Goal: Task Accomplishment & Management: Use online tool/utility

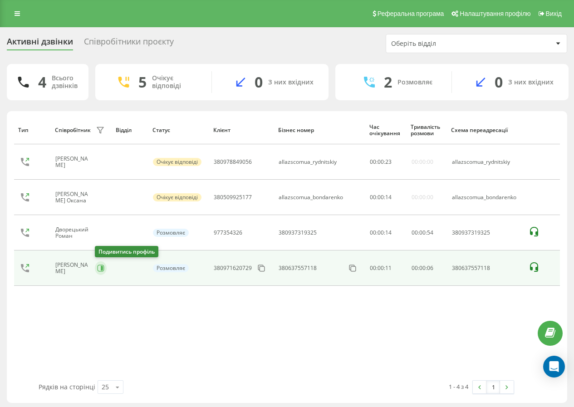
click at [99, 267] on icon at bounding box center [100, 268] width 7 height 7
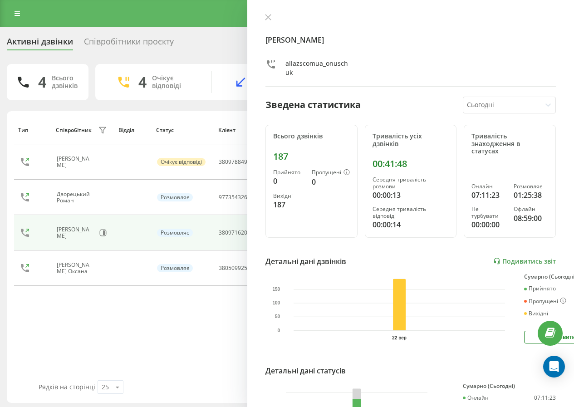
click at [271, 12] on div "Онищук Маріна allazscomua_onuschuk Зведена статистика Сьогодні Всього дзвінків …" at bounding box center [410, 203] width 327 height 407
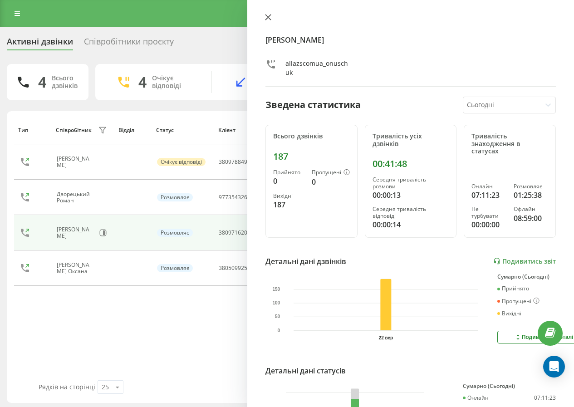
click at [268, 19] on icon at bounding box center [268, 17] width 6 height 6
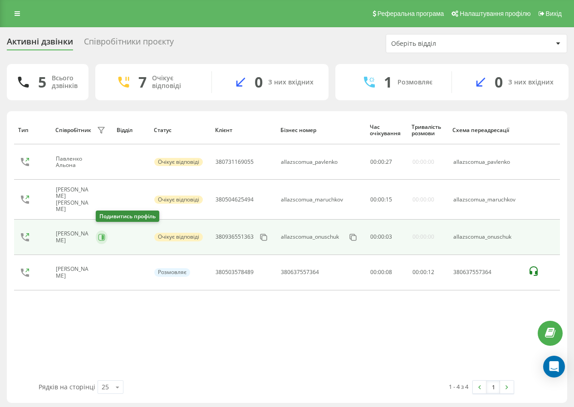
click at [99, 234] on icon at bounding box center [101, 237] width 7 height 7
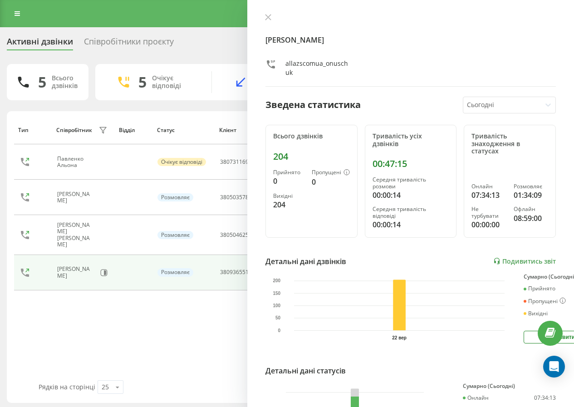
click at [266, 13] on div "Онищук Маріна allazscomua_onuschuk Зведена статистика Сьогодні Всього дзвінків …" at bounding box center [410, 203] width 327 height 407
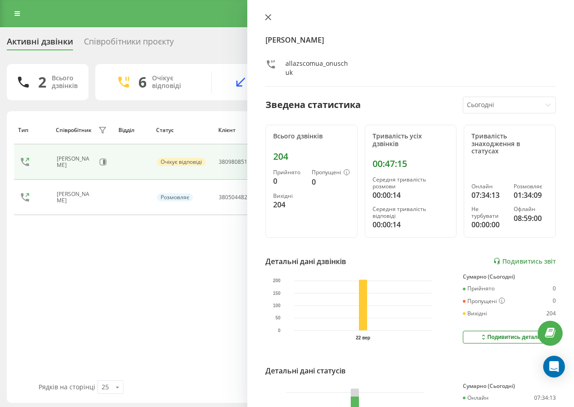
click at [270, 16] on icon at bounding box center [267, 17] width 5 height 5
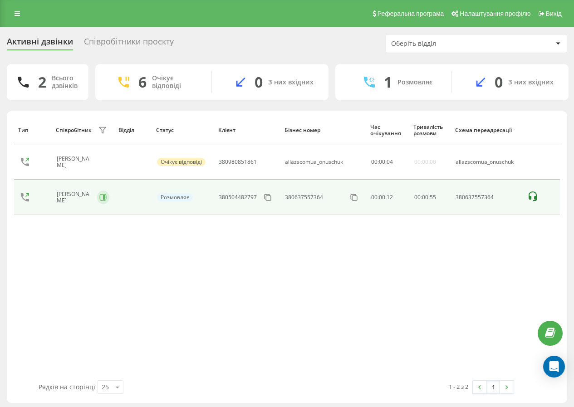
click at [98, 198] on button at bounding box center [103, 198] width 12 height 14
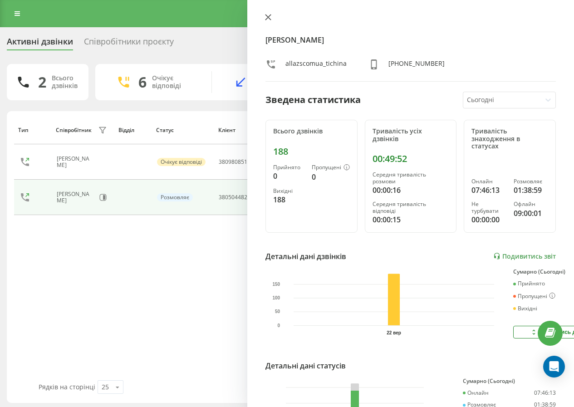
click at [268, 18] on icon at bounding box center [267, 17] width 5 height 5
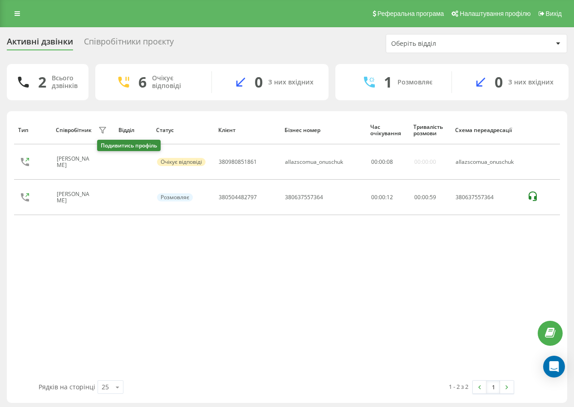
click at [104, 161] on icon at bounding box center [105, 162] width 2 height 5
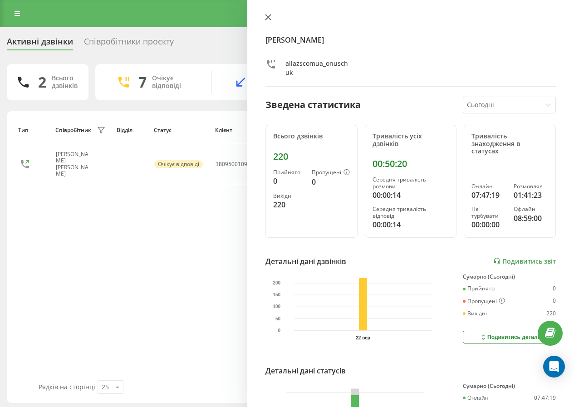
click at [267, 16] on icon at bounding box center [267, 17] width 5 height 5
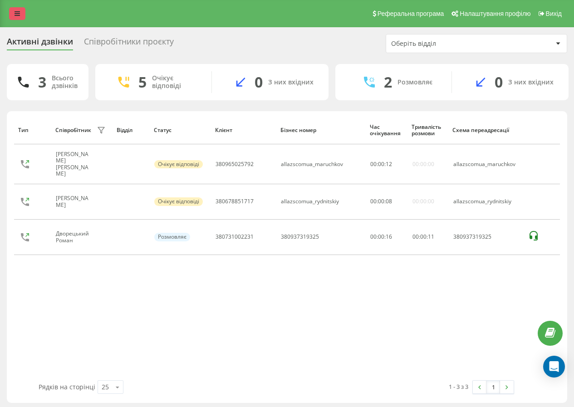
click at [18, 9] on link at bounding box center [17, 13] width 16 height 13
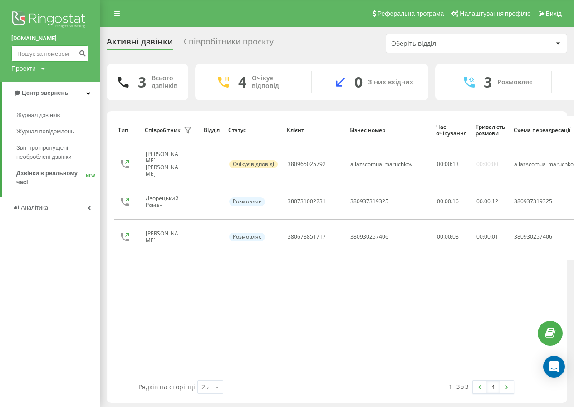
click at [40, 45] on input at bounding box center [49, 53] width 77 height 16
paste input "380982946111"
type input "380982946111"
click at [85, 47] on button "submit" at bounding box center [82, 53] width 12 height 16
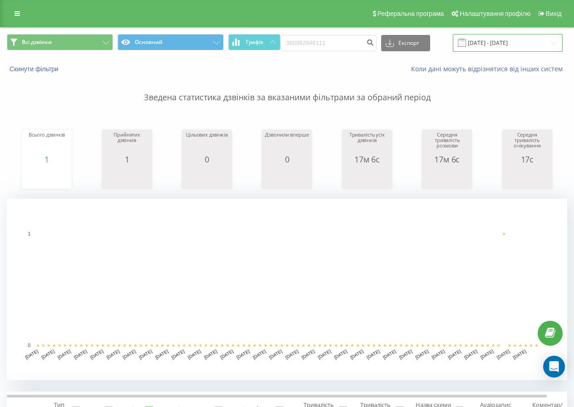
click at [476, 46] on input "22.06.2025 - 22.09.2025" at bounding box center [508, 43] width 110 height 18
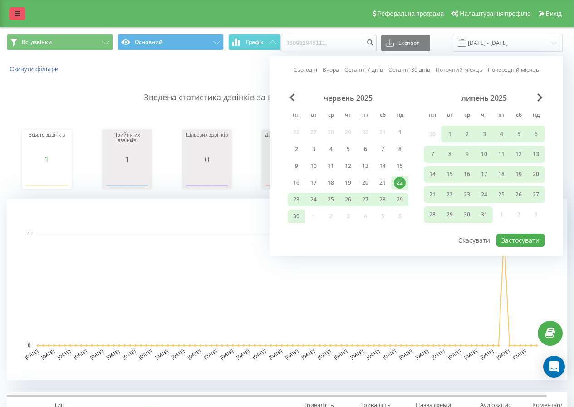
click at [17, 10] on link at bounding box center [17, 13] width 16 height 13
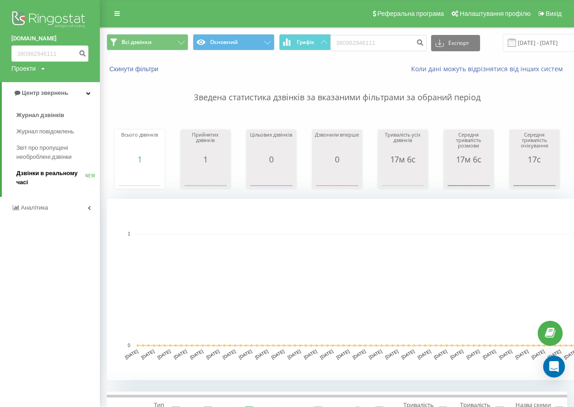
click at [65, 172] on span "Дзвінки в реальному часі" at bounding box center [50, 178] width 69 height 18
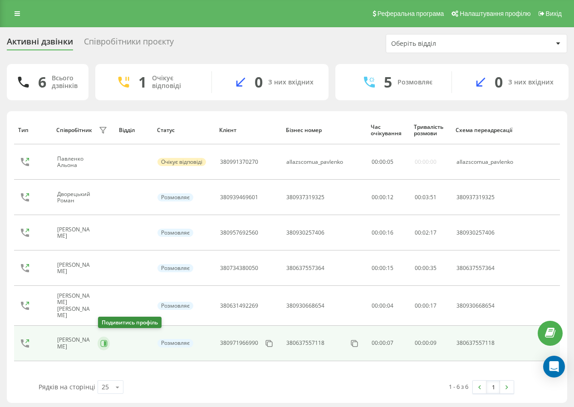
click at [103, 340] on icon at bounding box center [103, 343] width 7 height 7
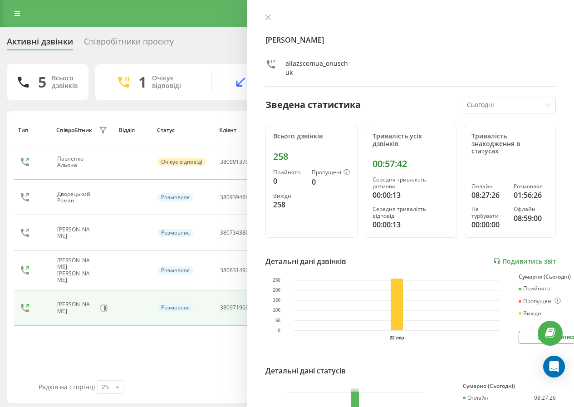
click at [271, 16] on icon at bounding box center [268, 17] width 6 height 6
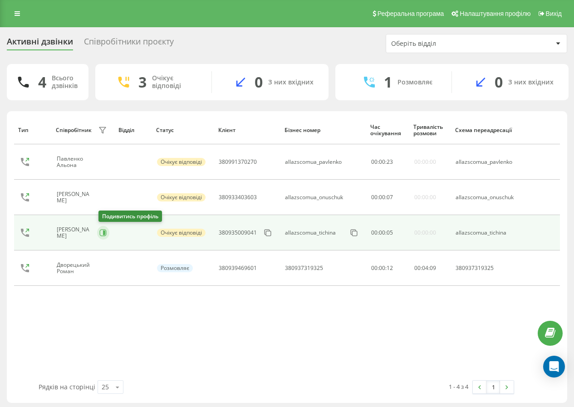
click at [103, 236] on icon at bounding box center [103, 233] width 7 height 7
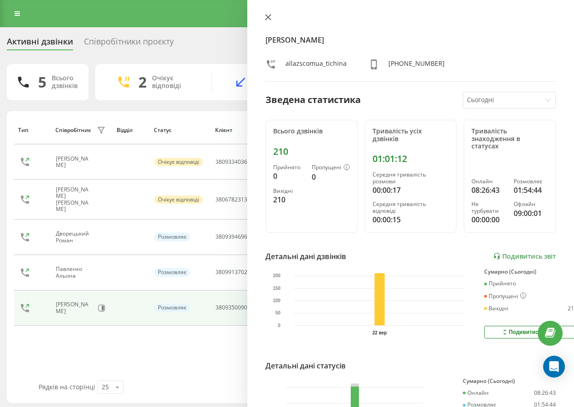
click at [264, 14] on button at bounding box center [268, 18] width 12 height 9
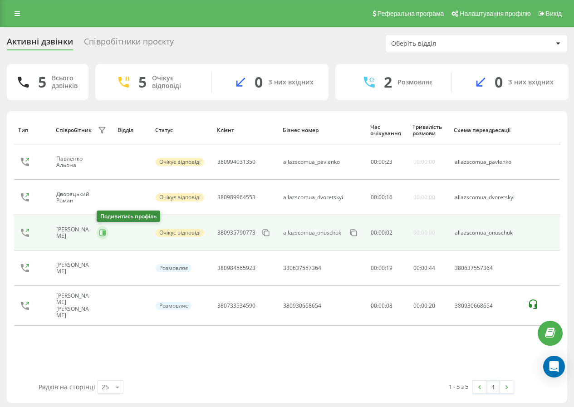
click at [103, 232] on icon at bounding box center [104, 233] width 2 height 5
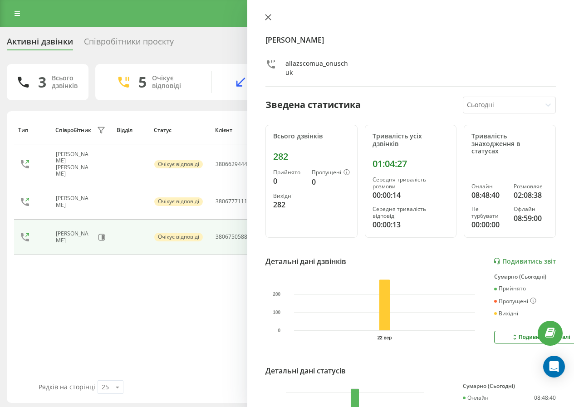
click at [268, 16] on button at bounding box center [268, 18] width 12 height 9
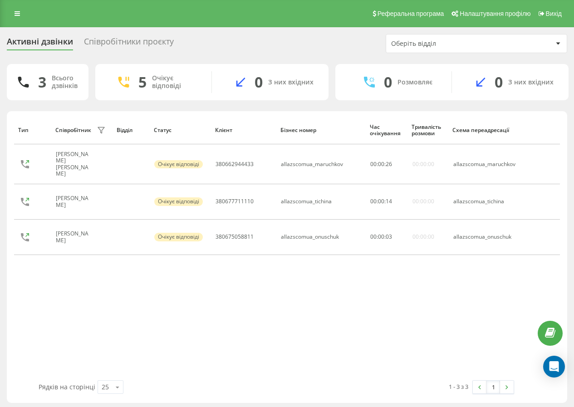
click at [23, 23] on div "Реферальна програма Налаштування профілю Вихід" at bounding box center [287, 13] width 574 height 27
click at [21, 21] on div "Реферальна програма Налаштування профілю Вихід" at bounding box center [287, 13] width 574 height 27
click at [16, 14] on icon at bounding box center [17, 13] width 5 height 6
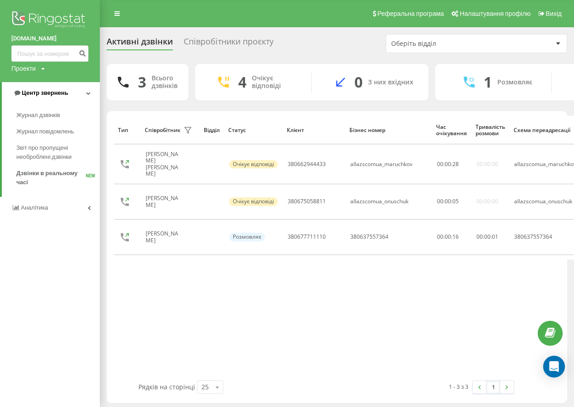
click at [47, 103] on link "Центр звернень" at bounding box center [51, 93] width 98 height 22
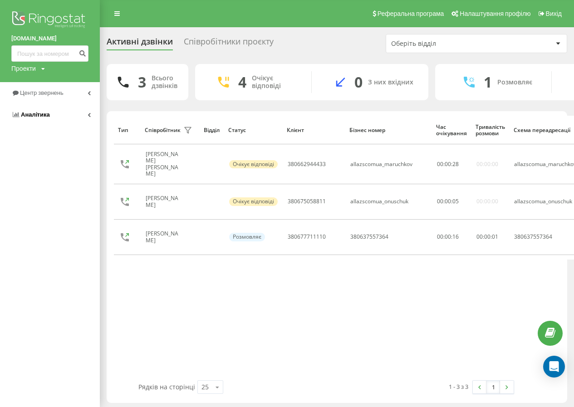
click at [49, 108] on link "Аналiтика" at bounding box center [50, 115] width 100 height 22
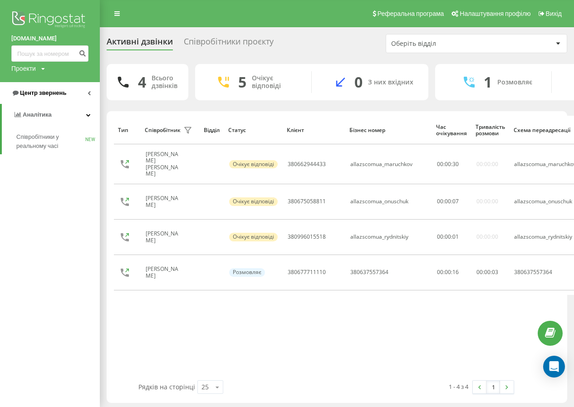
click at [59, 84] on link "Центр звернень" at bounding box center [50, 93] width 100 height 22
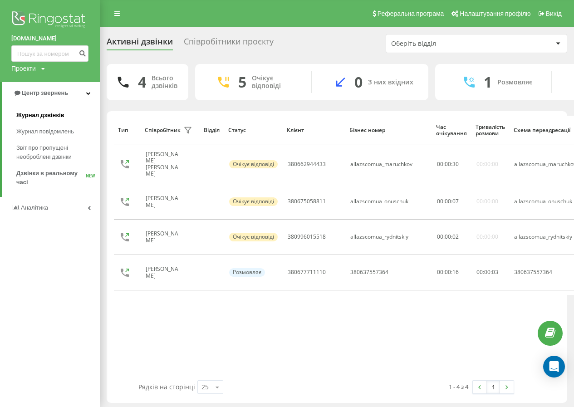
drag, startPoint x: 46, startPoint y: 115, endPoint x: 59, endPoint y: 115, distance: 13.6
click at [46, 115] on span "Журнал дзвінків" at bounding box center [40, 115] width 48 height 9
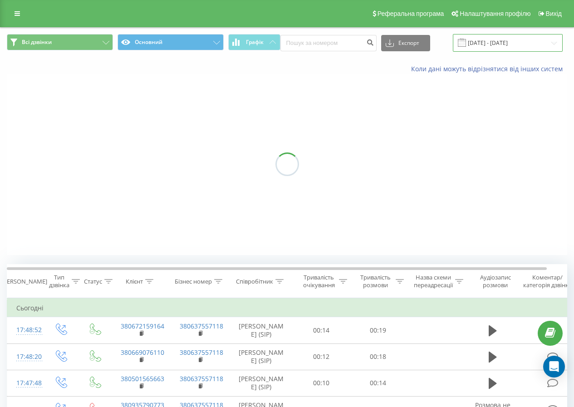
click at [482, 45] on input "22.08.2025 - 22.09.2025" at bounding box center [508, 43] width 110 height 18
click at [495, 42] on input "22.08.2025 - 22.09.2025" at bounding box center [508, 43] width 110 height 18
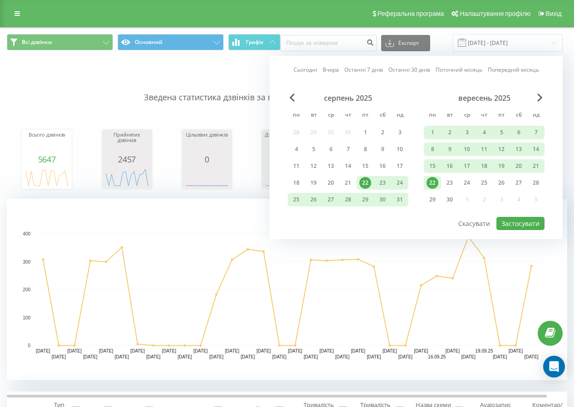
click at [431, 185] on div "22" at bounding box center [433, 183] width 12 height 12
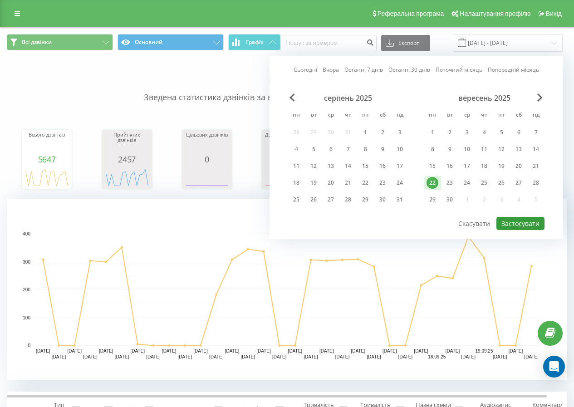
click at [512, 221] on button "Застосувати" at bounding box center [520, 223] width 48 height 13
type input "[DATE] - [DATE]"
